Goal: Information Seeking & Learning: Learn about a topic

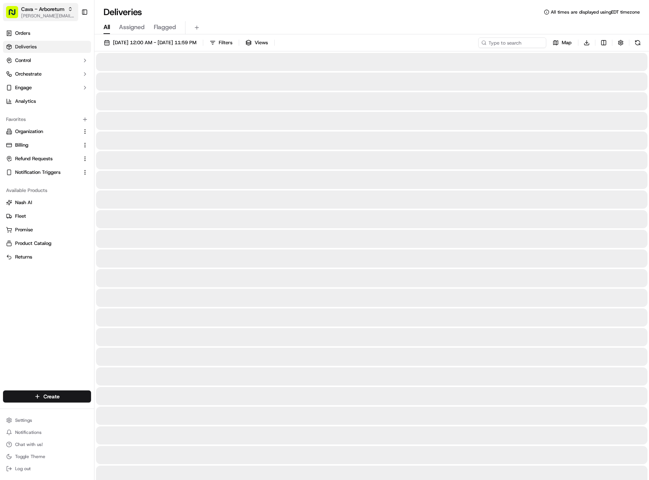
click at [50, 10] on span "Cava - Arboretum" at bounding box center [42, 9] width 43 height 8
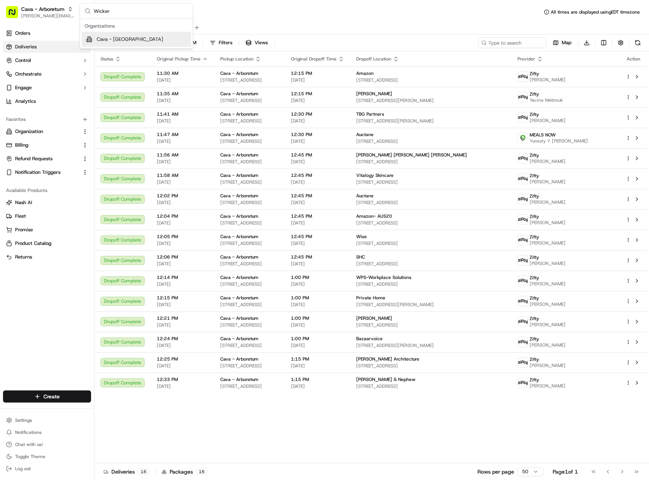
type input "Wicker"
click at [122, 43] on div "Cava - [GEOGRAPHIC_DATA]" at bounding box center [137, 39] width 110 height 15
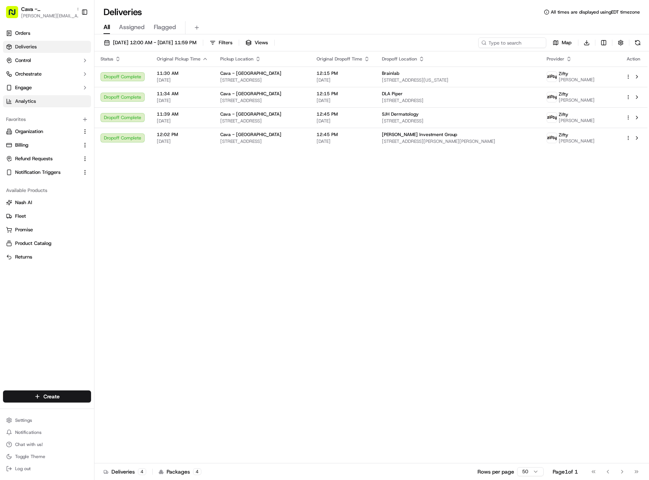
click at [52, 99] on link "Analytics" at bounding box center [47, 101] width 88 height 12
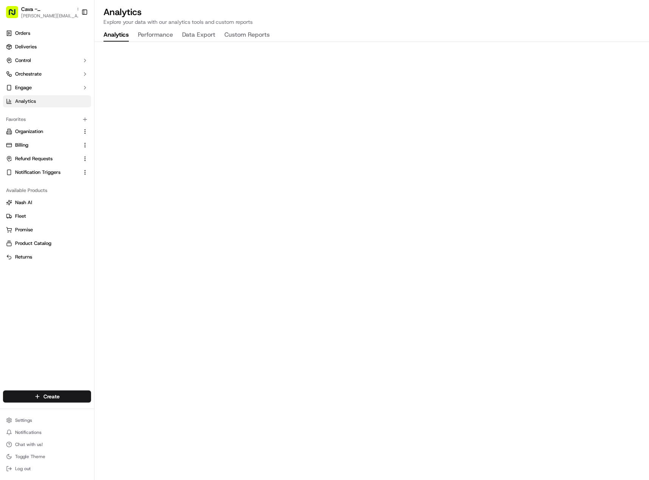
click at [151, 35] on button "Performance" at bounding box center [155, 35] width 35 height 13
click at [44, 74] on button "Orchestrate" at bounding box center [47, 74] width 88 height 12
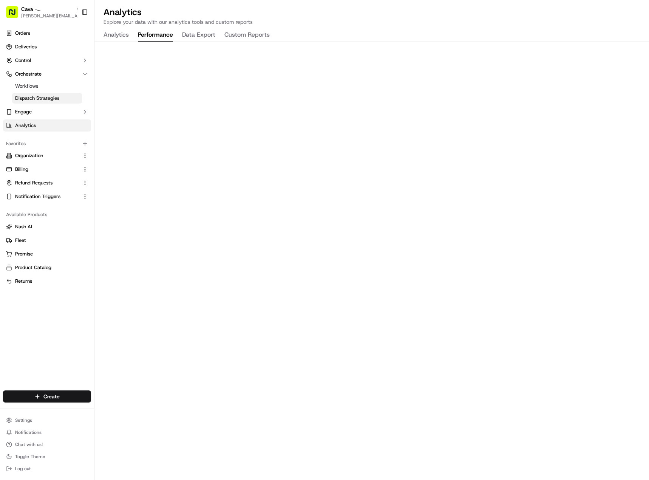
click at [49, 97] on span "Dispatch Strategies" at bounding box center [37, 98] width 44 height 7
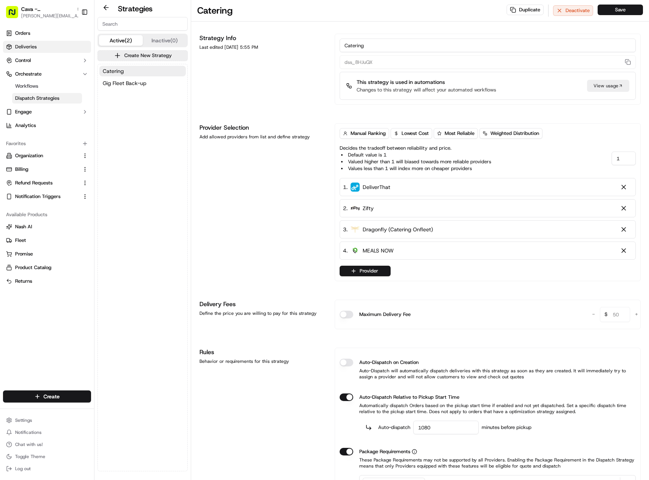
click at [55, 51] on link "Deliveries" at bounding box center [47, 47] width 88 height 12
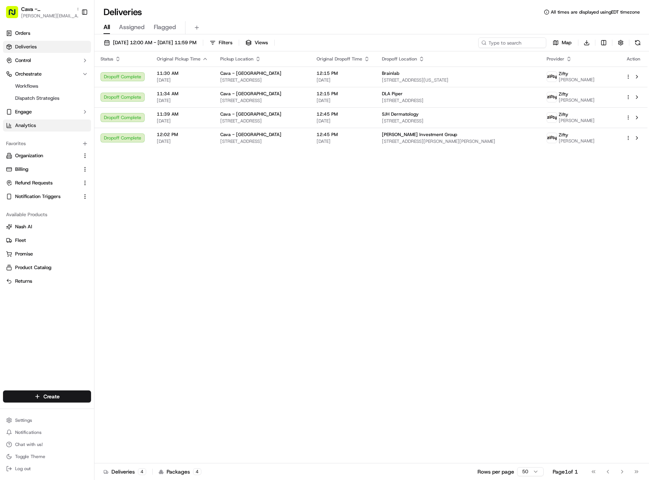
click at [50, 126] on link "Analytics" at bounding box center [47, 125] width 88 height 12
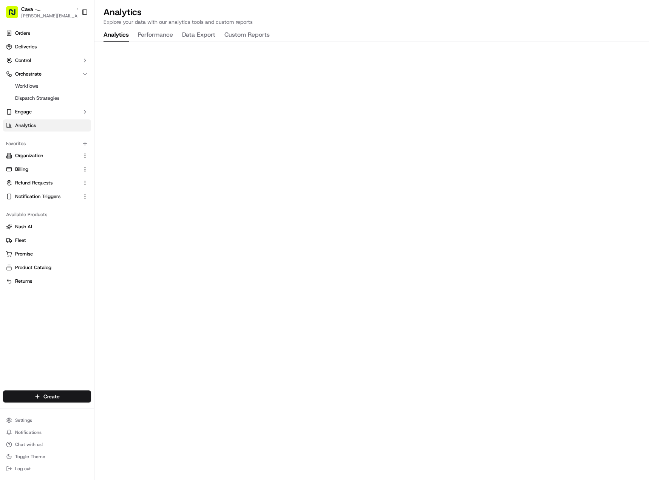
click at [170, 30] on button "Performance" at bounding box center [155, 35] width 35 height 13
